Goal: Information Seeking & Learning: Learn about a topic

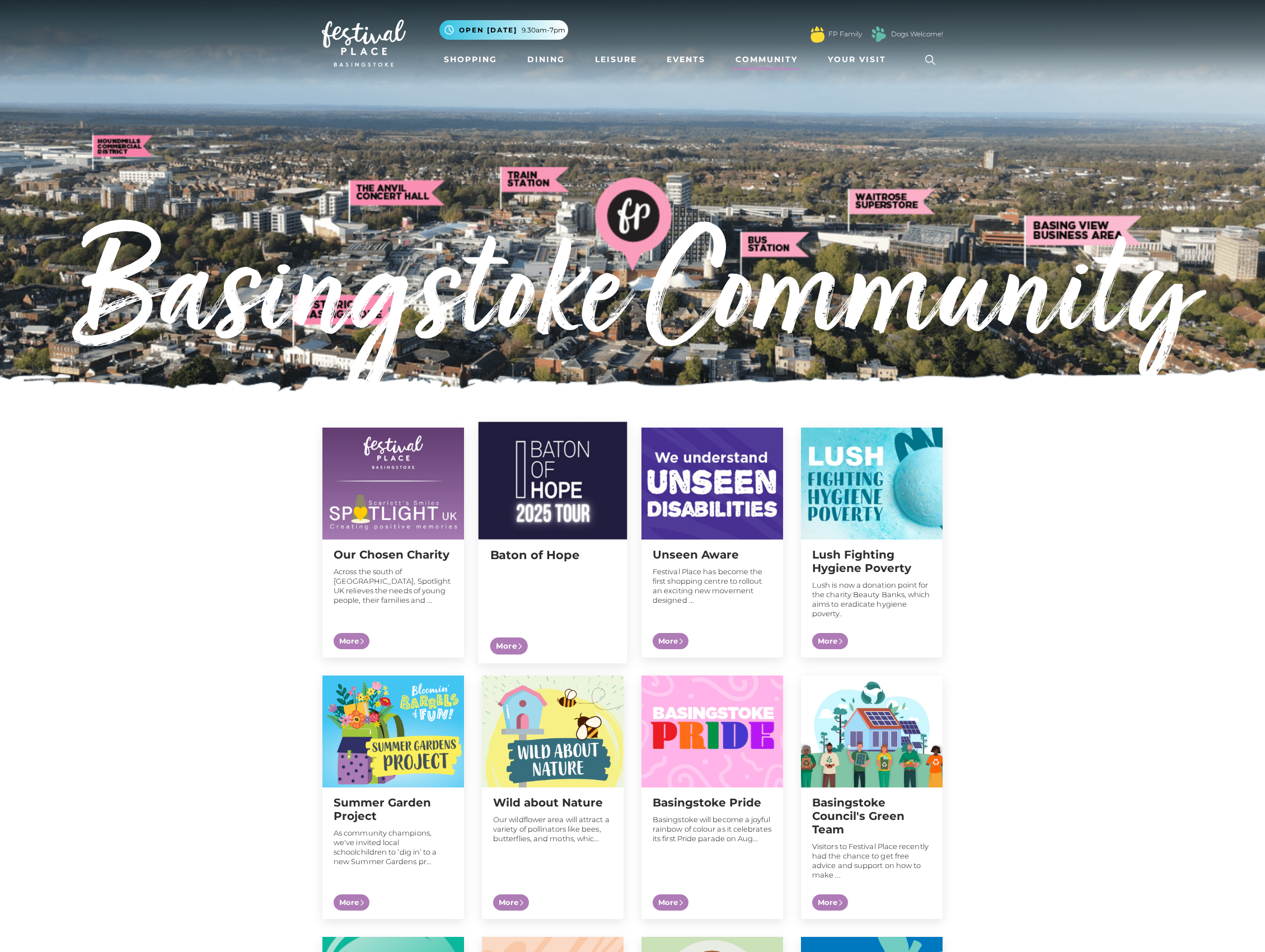
click at [568, 467] on img at bounding box center [553, 481] width 149 height 118
